Goal: Task Accomplishment & Management: Complete application form

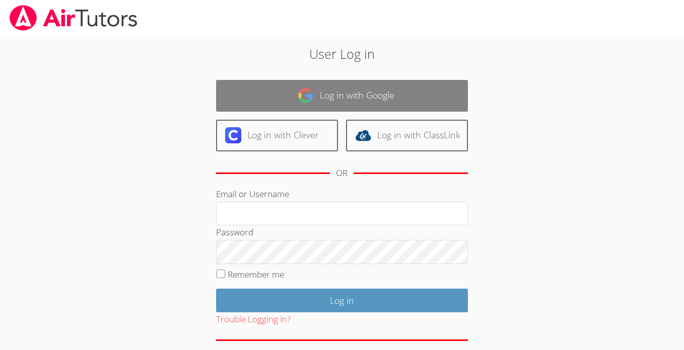
click at [345, 104] on link "Log in with Google" at bounding box center [342, 96] width 252 height 32
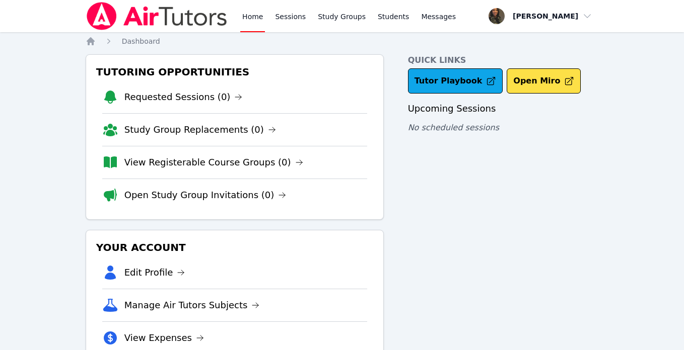
scroll to position [65, 0]
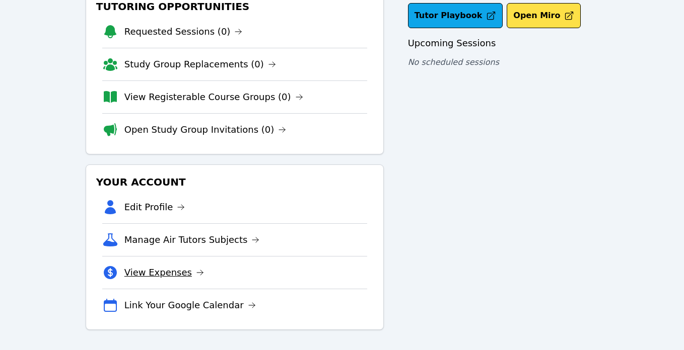
click at [165, 272] on link "View Expenses" at bounding box center [164, 273] width 80 height 14
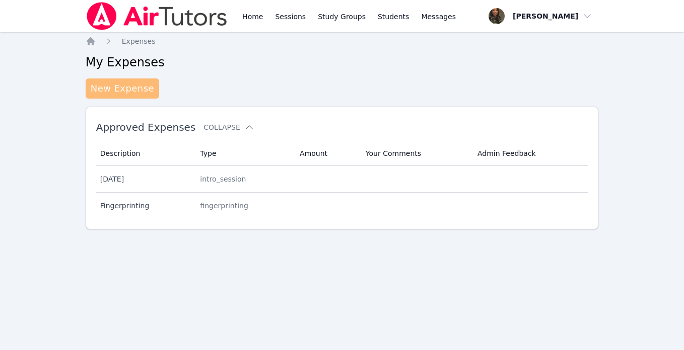
click at [131, 98] on link "New Expense" at bounding box center [122, 89] width 73 height 20
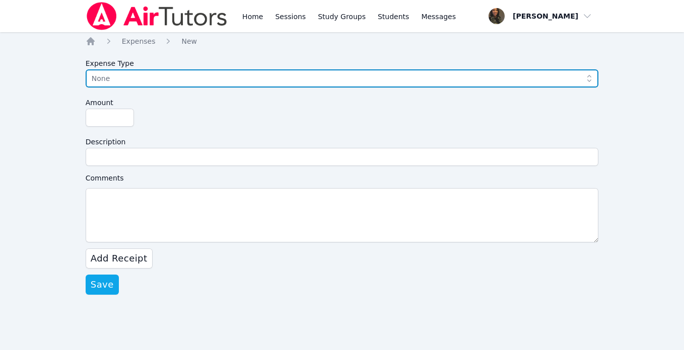
click at [131, 79] on span "None" at bounding box center [335, 78] width 487 height 12
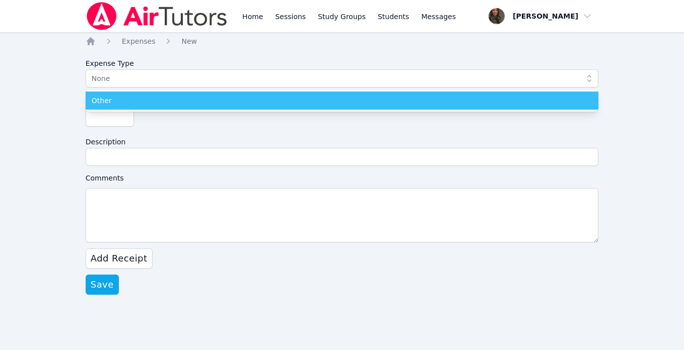
click at [128, 99] on div "Other" at bounding box center [342, 101] width 501 height 10
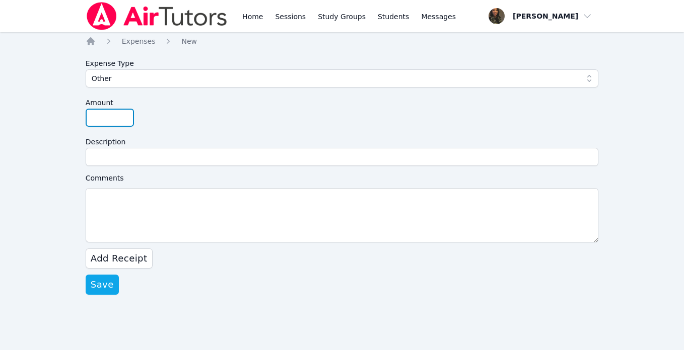
click at [109, 122] on input "Amount" at bounding box center [110, 118] width 48 height 18
type input "79.43"
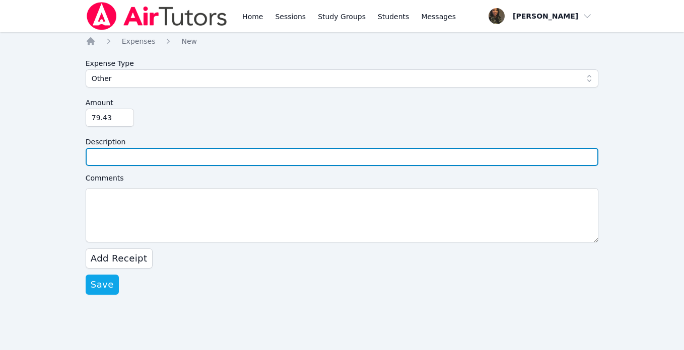
click at [143, 163] on input "Description" at bounding box center [342, 157] width 513 height 18
type input "Fingerprints and Shipping"
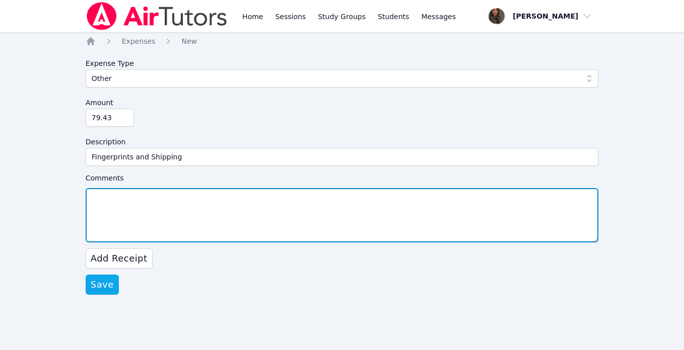
click at [256, 217] on textarea "Comments" at bounding box center [342, 215] width 513 height 54
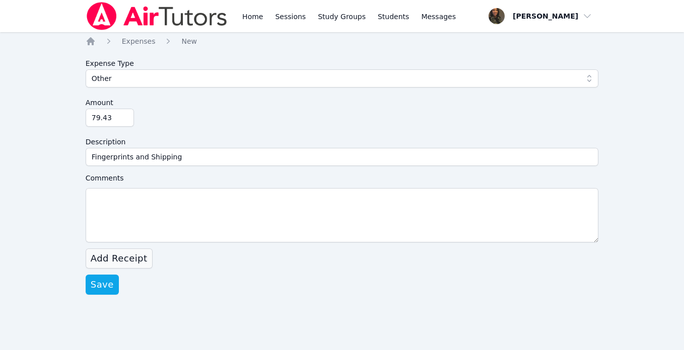
click at [133, 258] on span "Add Receipt" at bounding box center [119, 259] width 57 height 14
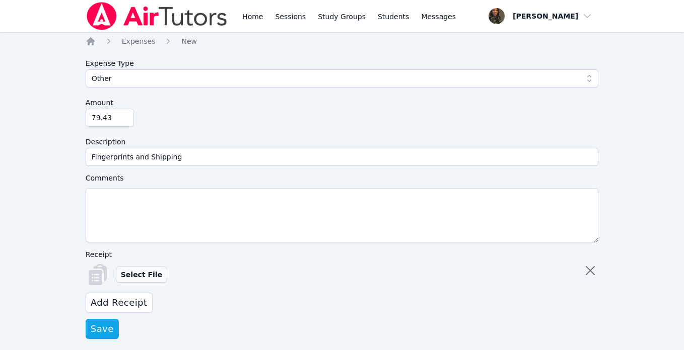
click at [132, 270] on label "Select File" at bounding box center [141, 275] width 51 height 16
click at [0, 0] on input "Select File" at bounding box center [0, 0] width 0 height 0
click at [117, 303] on span "Add Receipt" at bounding box center [119, 303] width 57 height 14
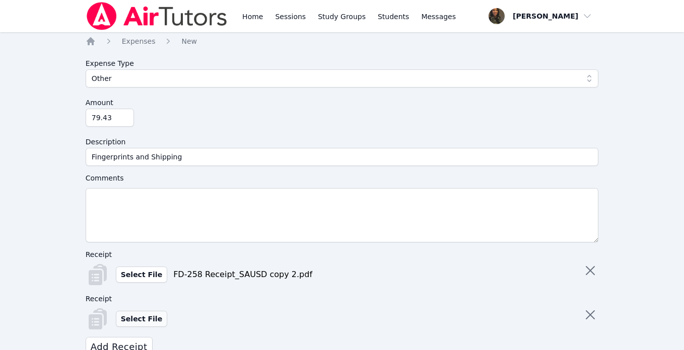
click at [131, 317] on label "Select File" at bounding box center [141, 319] width 51 height 16
click at [0, 0] on input "Select File" at bounding box center [0, 0] width 0 height 0
click at [557, 248] on form "Expense Type Other Amount 79.43 Description Fingerprints and Shipping Comments …" at bounding box center [342, 218] width 513 height 329
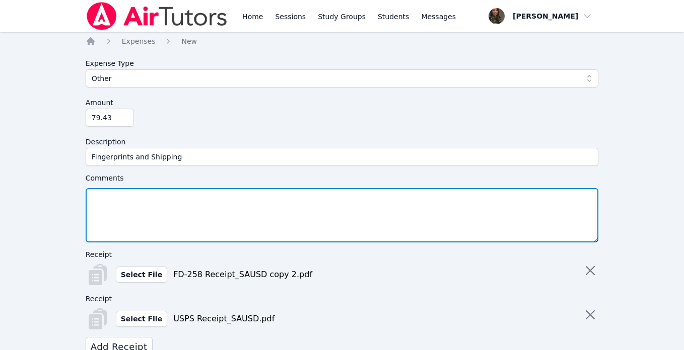
click at [548, 210] on textarea "Comments" at bounding box center [342, 215] width 513 height 54
click at [172, 200] on textarea "Fingerprinting expenses were approved." at bounding box center [342, 215] width 513 height 54
click at [310, 198] on textarea "Fingerprinting expenses (over $40 for two cards) were approved." at bounding box center [342, 215] width 513 height 54
type textarea "Fingerprinting expenses (over $40 for two cards) were approved."
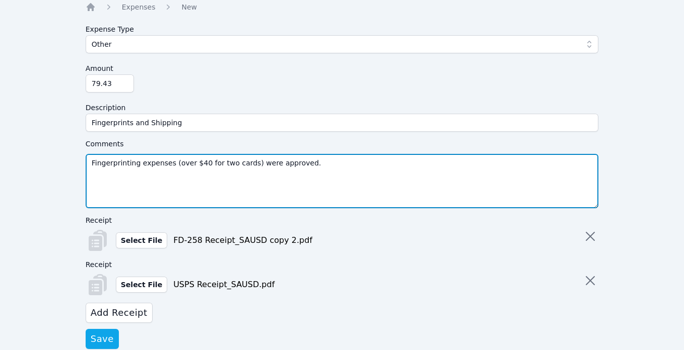
scroll to position [53, 0]
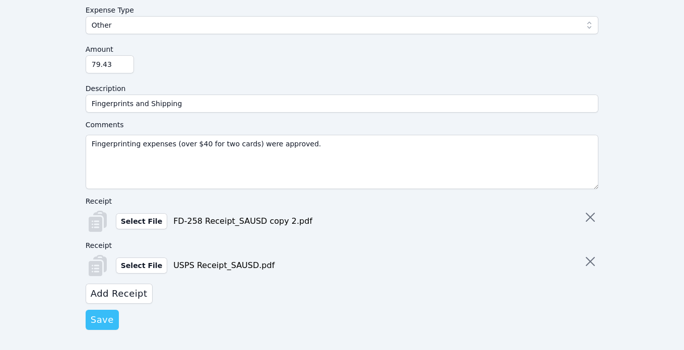
click at [108, 313] on span "Save" at bounding box center [102, 320] width 23 height 14
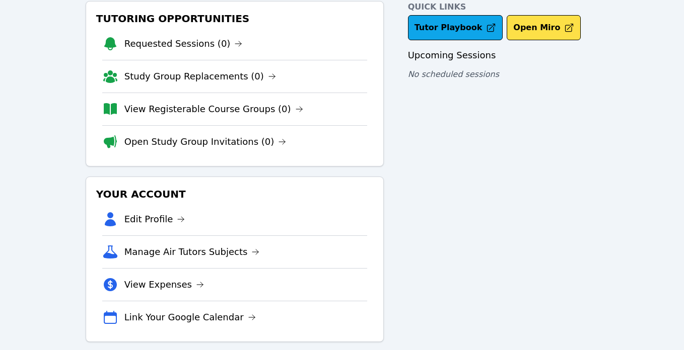
scroll to position [65, 0]
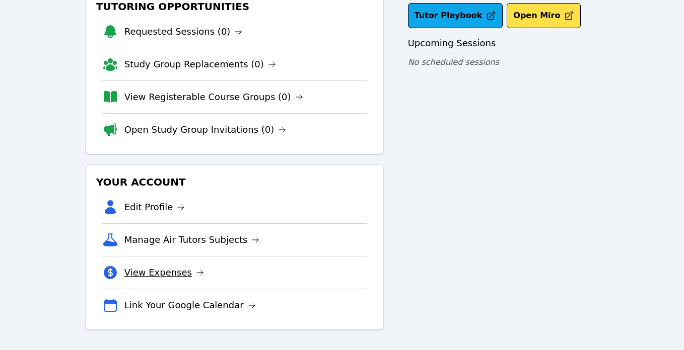
click at [150, 277] on link "View Expenses" at bounding box center [164, 273] width 80 height 14
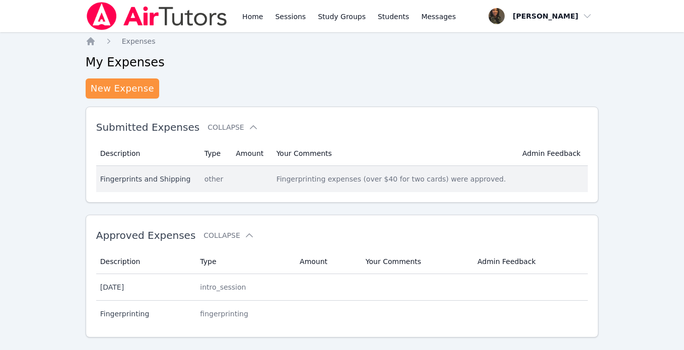
click at [330, 181] on div "Fingerprinting expenses (over $40 for two cards) were approved." at bounding box center [393, 179] width 234 height 10
click at [157, 178] on div "Fingerprints and Shipping" at bounding box center [146, 179] width 92 height 10
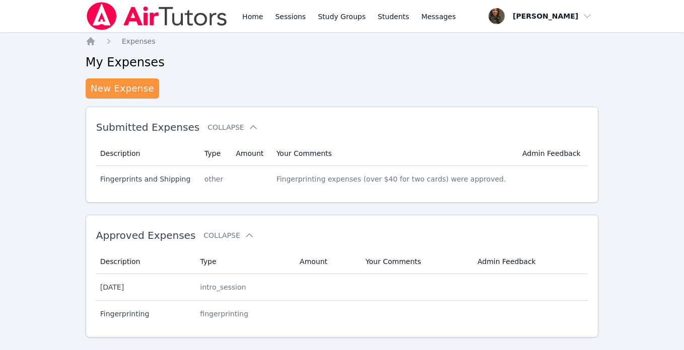
scroll to position [20, 0]
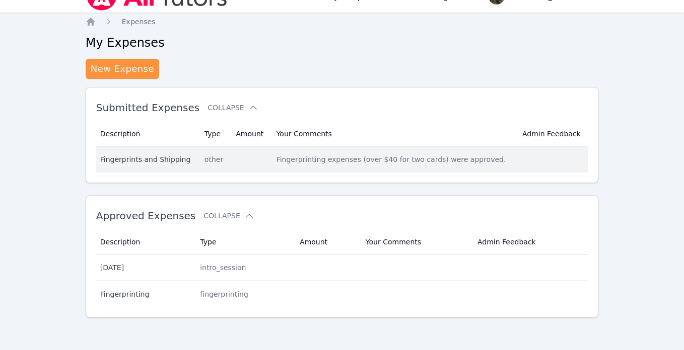
click at [142, 163] on div "Fingerprints and Shipping" at bounding box center [146, 160] width 92 height 10
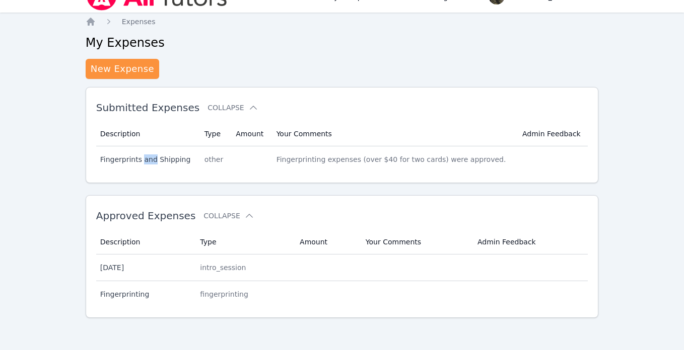
scroll to position [0, 0]
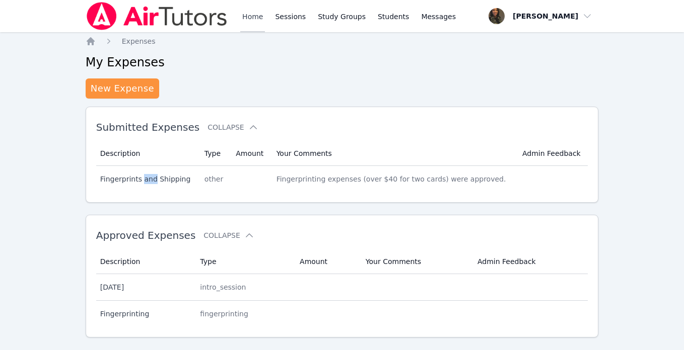
click at [257, 13] on link "Home" at bounding box center [252, 16] width 25 height 32
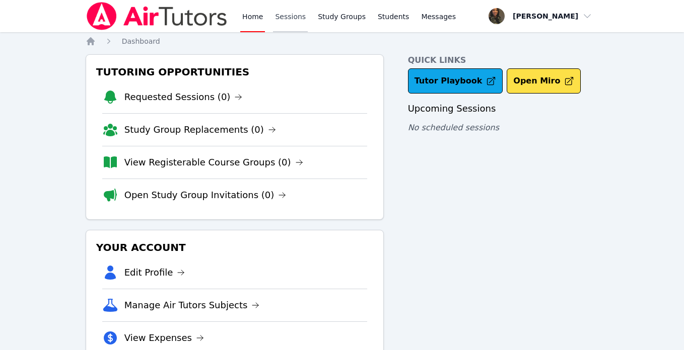
click at [295, 12] on link "Sessions" at bounding box center [290, 16] width 35 height 32
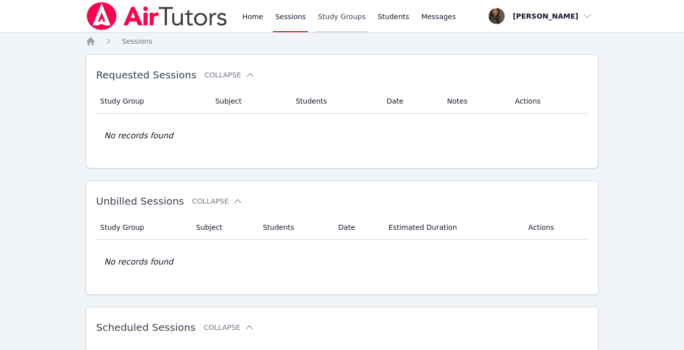
click at [340, 13] on link "Study Groups" at bounding box center [342, 16] width 52 height 32
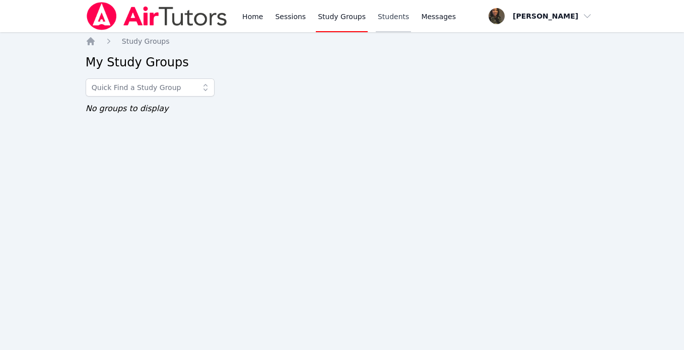
click at [394, 12] on link "Students" at bounding box center [392, 16] width 35 height 32
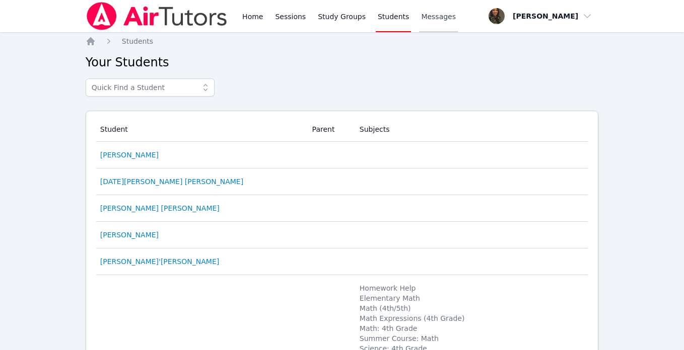
click at [421, 18] on span "Messages" at bounding box center [438, 17] width 35 height 10
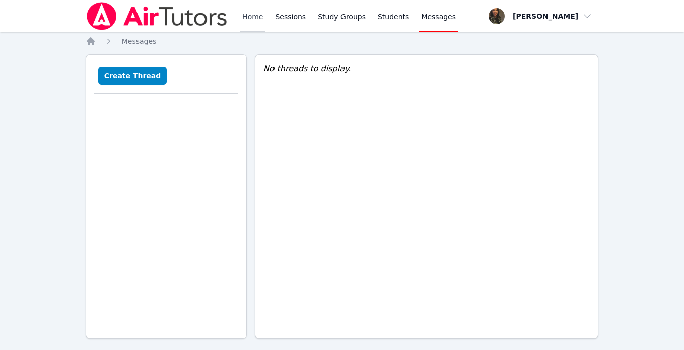
click at [255, 21] on link "Home" at bounding box center [252, 16] width 25 height 32
